Goal: Transaction & Acquisition: Purchase product/service

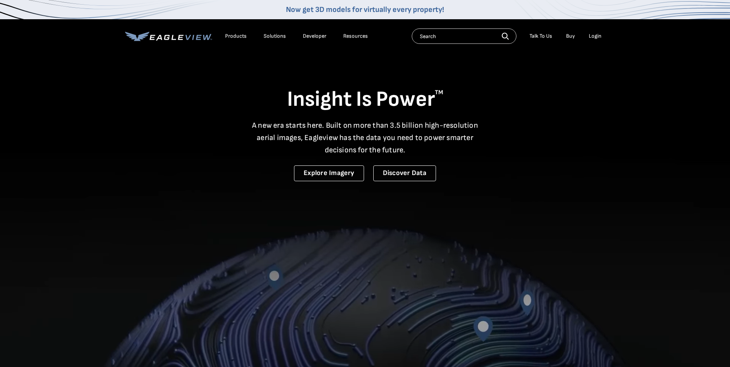
click at [601, 37] on div "Login" at bounding box center [595, 36] width 13 height 7
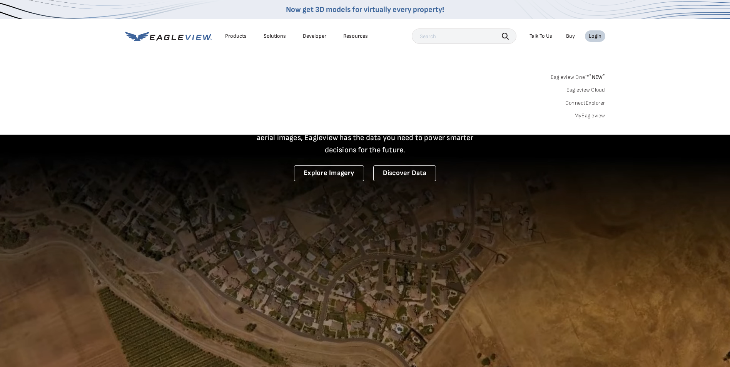
click at [583, 115] on link "MyEagleview" at bounding box center [590, 115] width 31 height 7
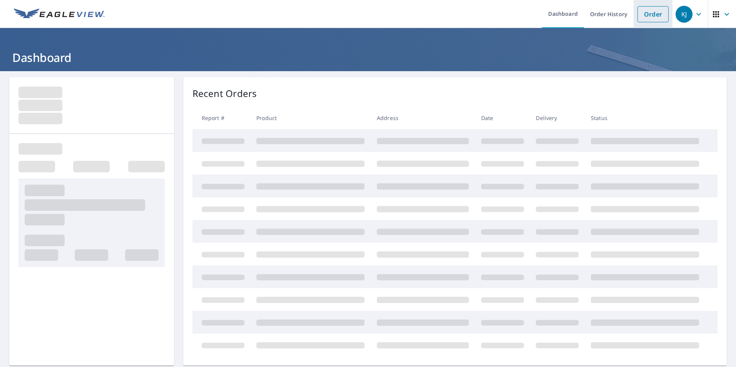
click at [643, 20] on link "Order" at bounding box center [652, 14] width 31 height 16
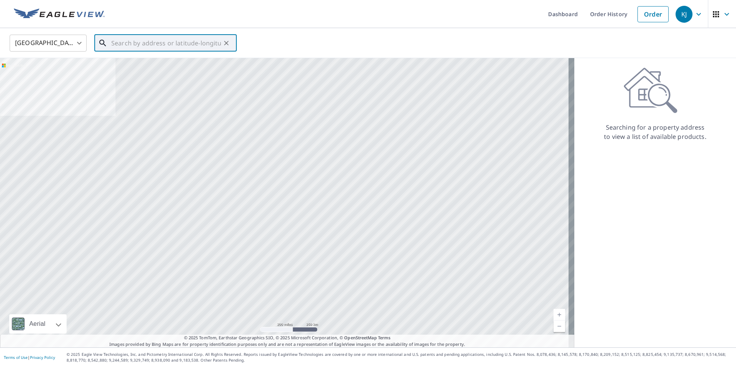
click at [194, 46] on input "text" at bounding box center [166, 43] width 110 height 22
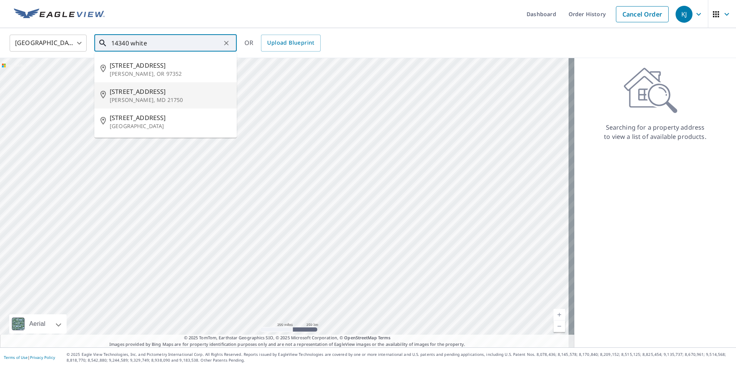
click at [137, 97] on p "Hancock, MD 21750" at bounding box center [170, 100] width 121 height 8
type input "14340 White Oak Rdg Hancock, MD 21750"
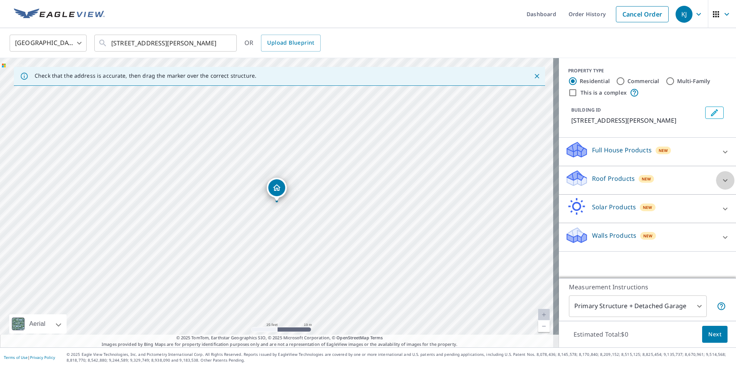
click at [723, 181] on icon at bounding box center [725, 180] width 5 height 3
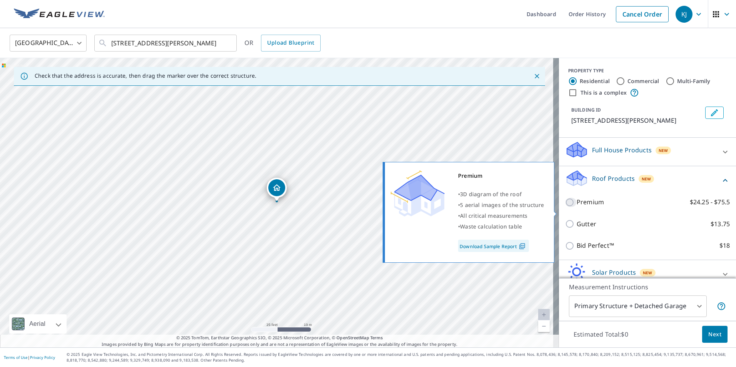
click at [565, 207] on input "Premium $24.25 - $75.5" at bounding box center [571, 202] width 12 height 9
checkbox input "true"
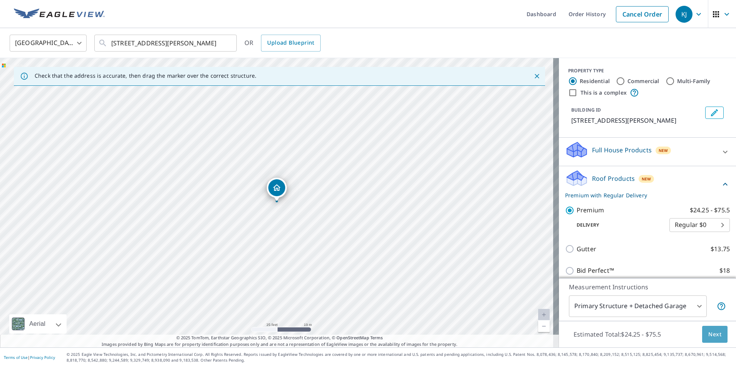
click at [710, 339] on span "Next" at bounding box center [714, 335] width 13 height 10
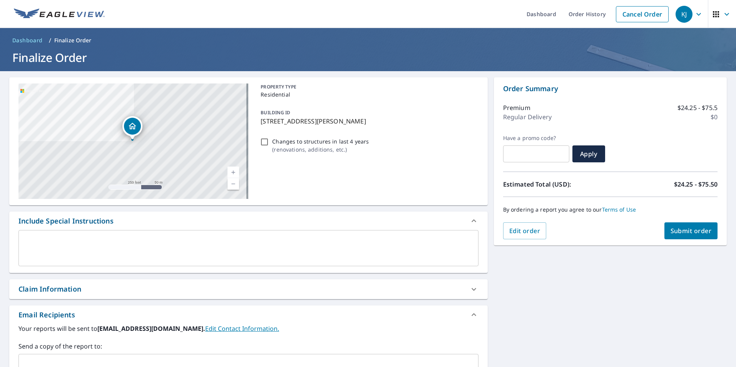
click at [685, 227] on span "Submit order" at bounding box center [690, 231] width 41 height 8
